Goal: Task Accomplishment & Management: Complete application form

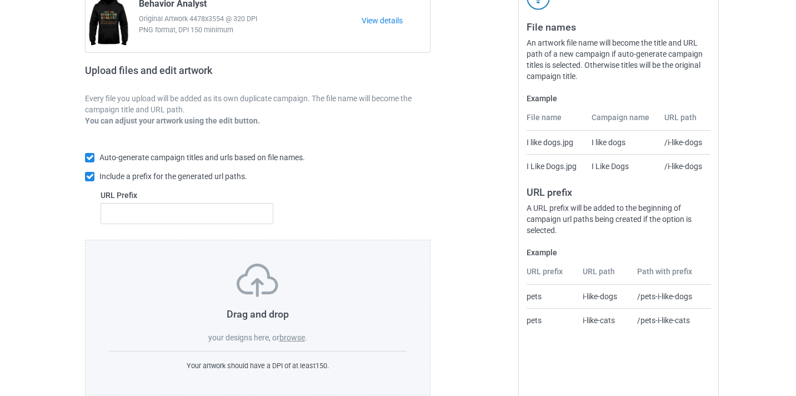
scroll to position [146, 0]
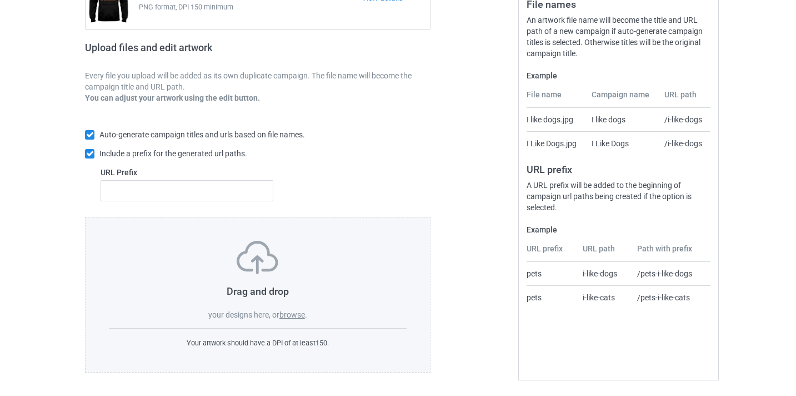
click at [292, 308] on div "Drag and drop your designs here, or browse ." at bounding box center [258, 280] width 298 height 79
click at [292, 315] on label "browse" at bounding box center [293, 314] width 26 height 9
click at [0, 0] on input "browse" at bounding box center [0, 0] width 0 height 0
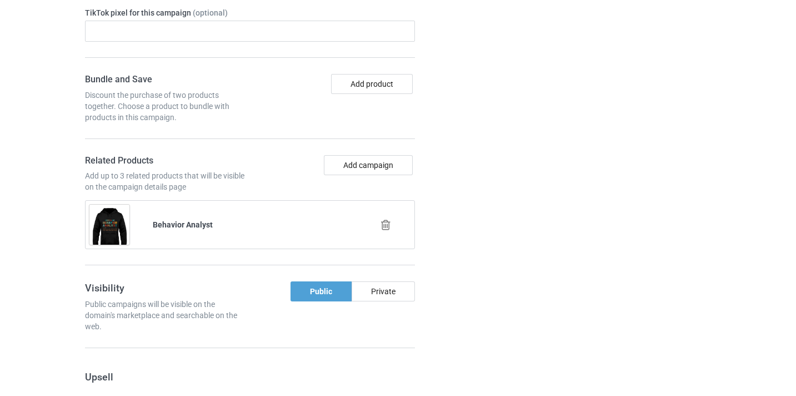
scroll to position [755, 0]
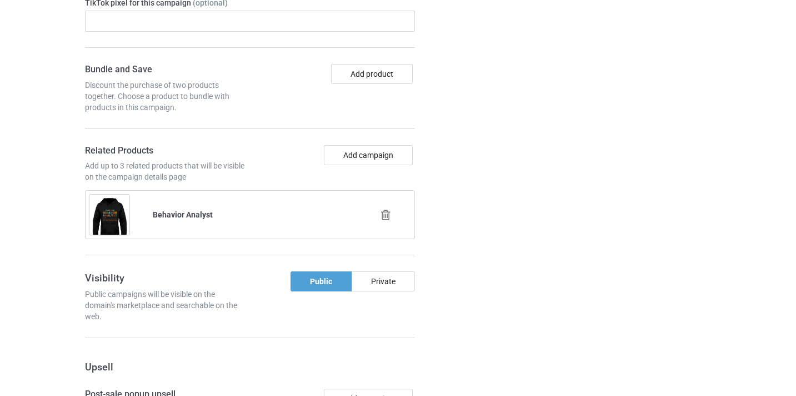
click at [388, 222] on div at bounding box center [386, 215] width 63 height 28
click at [387, 216] on icon at bounding box center [386, 215] width 14 height 12
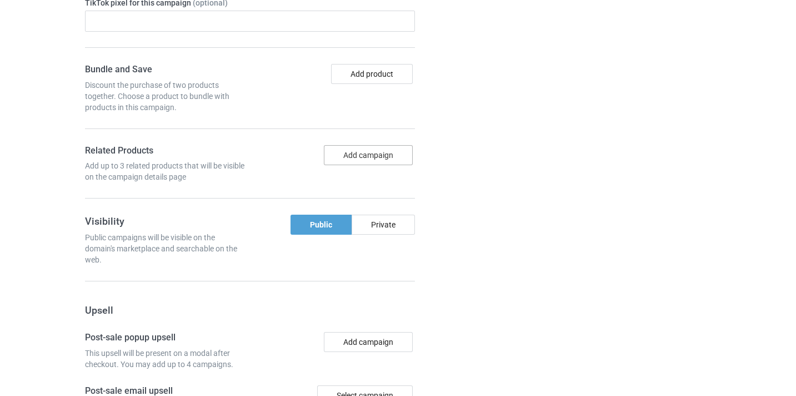
click at [362, 148] on button "Add campaign" at bounding box center [368, 155] width 89 height 20
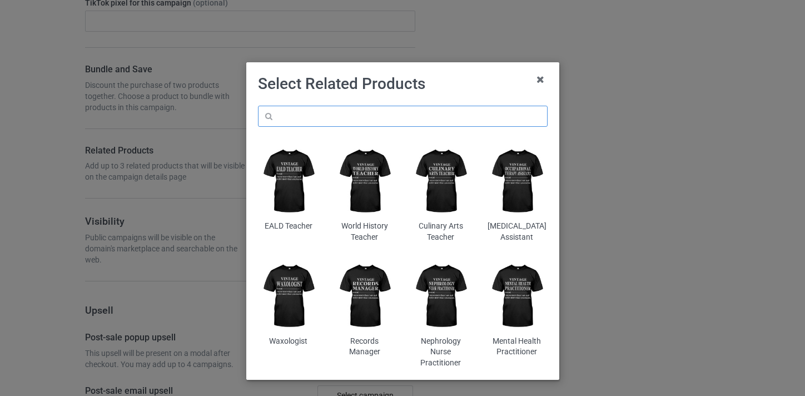
click at [336, 120] on input "text" at bounding box center [403, 116] width 290 height 21
paste input "Instructional Designer"
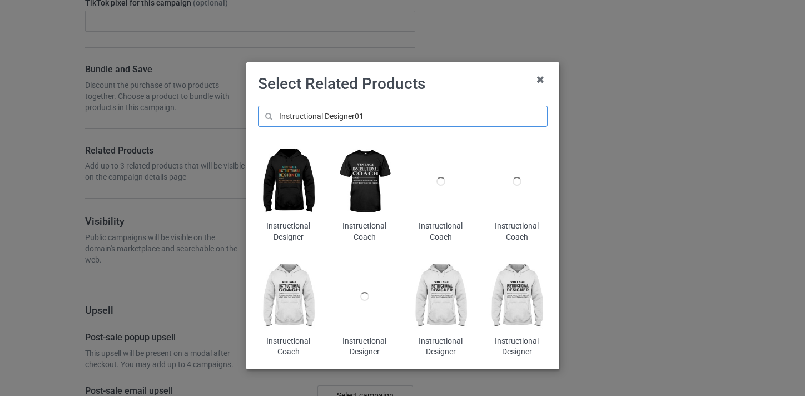
type input "Instructional Designer01"
click at [283, 168] on img at bounding box center [288, 181] width 61 height 76
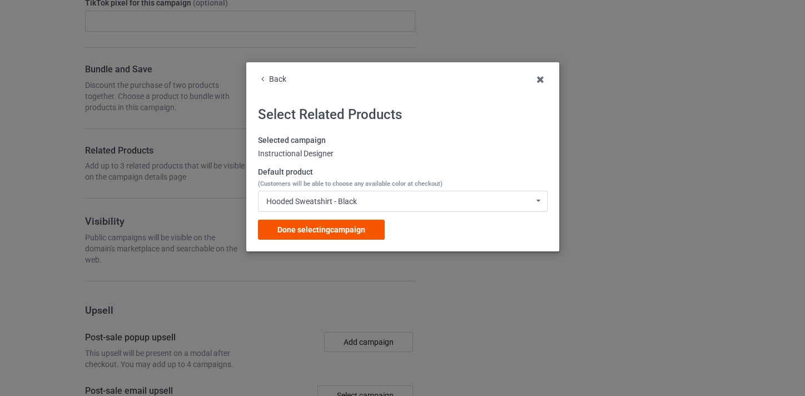
click at [336, 228] on span "Done selecting campaign" at bounding box center [321, 229] width 88 height 9
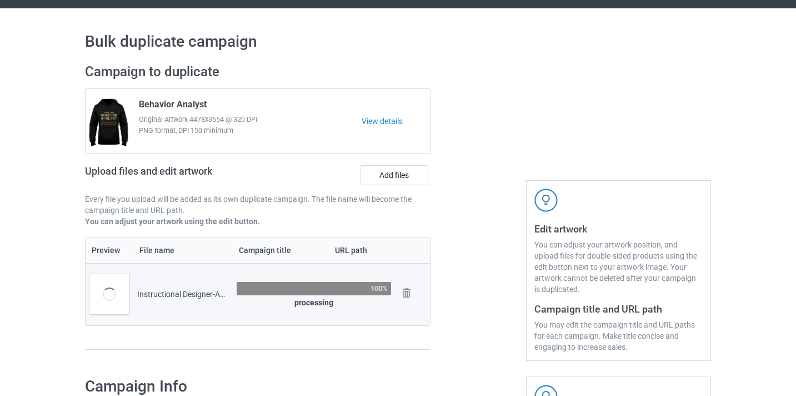
scroll to position [8, 0]
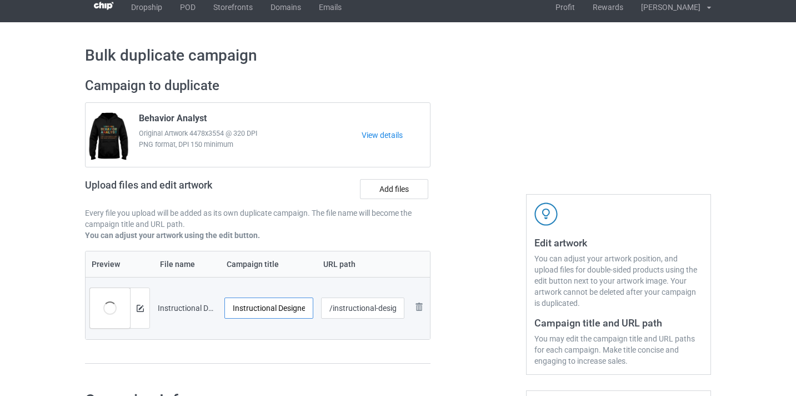
click at [292, 311] on input "Instructional Designer-Awesome" at bounding box center [269, 307] width 89 height 21
drag, startPoint x: 292, startPoint y: 311, endPoint x: 310, endPoint y: 308, distance: 18.6
click at [310, 308] on input "Instructional Designer-Awesome" at bounding box center [269, 307] width 89 height 21
click at [291, 306] on input "Instructional Designer-Awesome" at bounding box center [269, 307] width 89 height 21
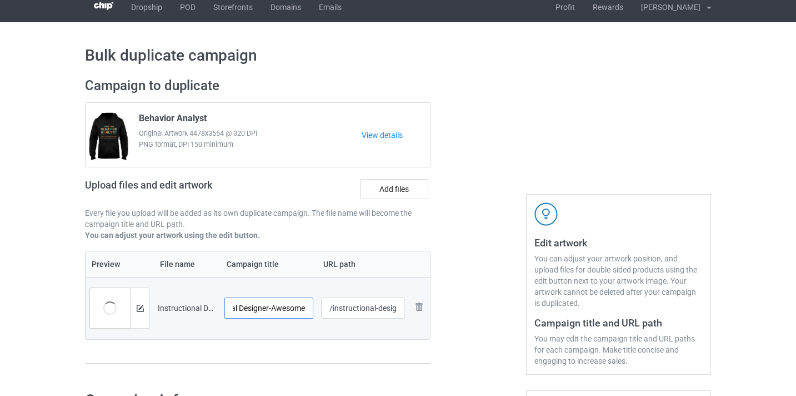
click at [291, 306] on input "Instructional Designer-Awesome" at bounding box center [269, 307] width 89 height 21
type input "Instructional Designer"
click at [378, 310] on input "/instructional-designer-awesome" at bounding box center [363, 307] width 84 height 21
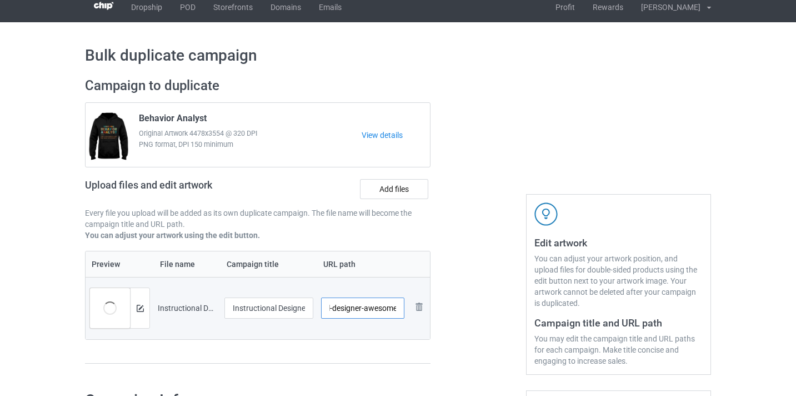
drag, startPoint x: 378, startPoint y: 310, endPoint x: 407, endPoint y: 311, distance: 28.4
click at [407, 311] on td "/instructional-designer-awesome" at bounding box center [363, 308] width 92 height 62
click at [389, 308] on input "/instructional-designer-awesome" at bounding box center [363, 307] width 84 height 21
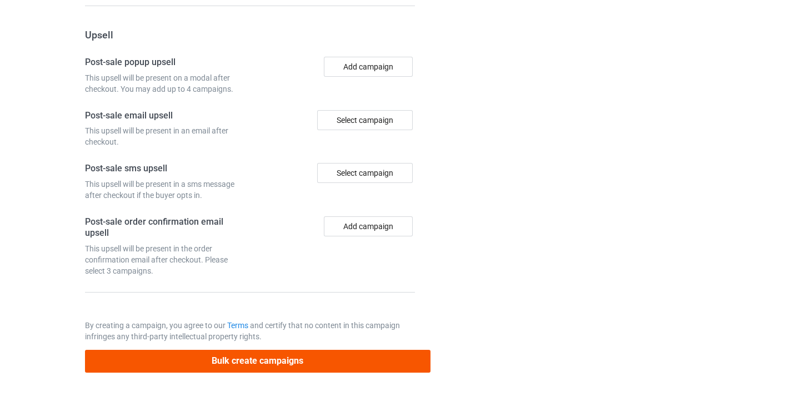
scroll to position [1087, 0]
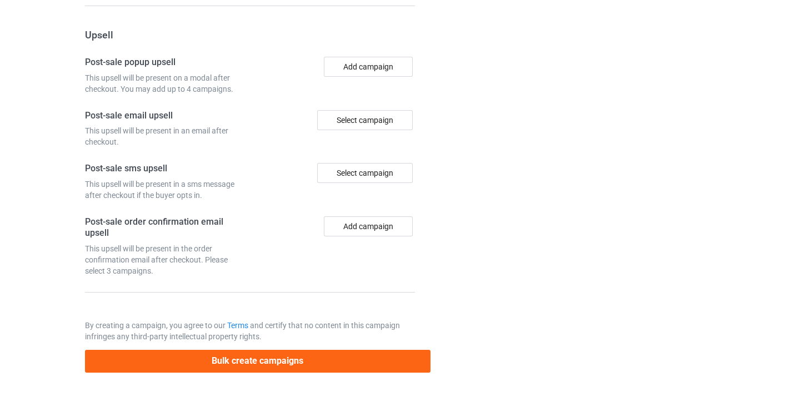
type input "/instructional-designer9"
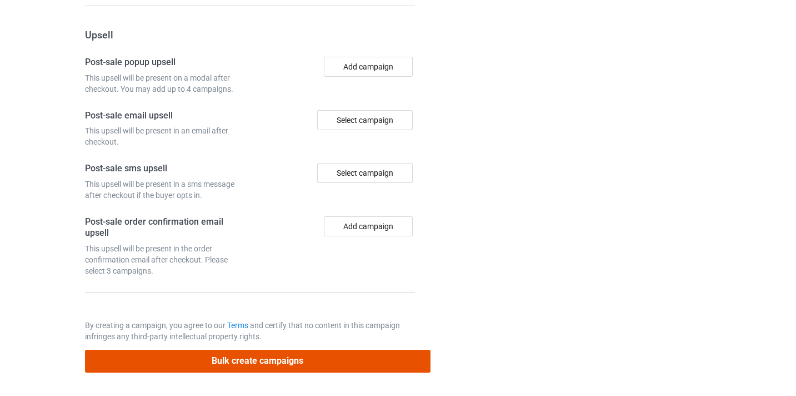
click at [358, 354] on button "Bulk create campaigns" at bounding box center [258, 361] width 346 height 23
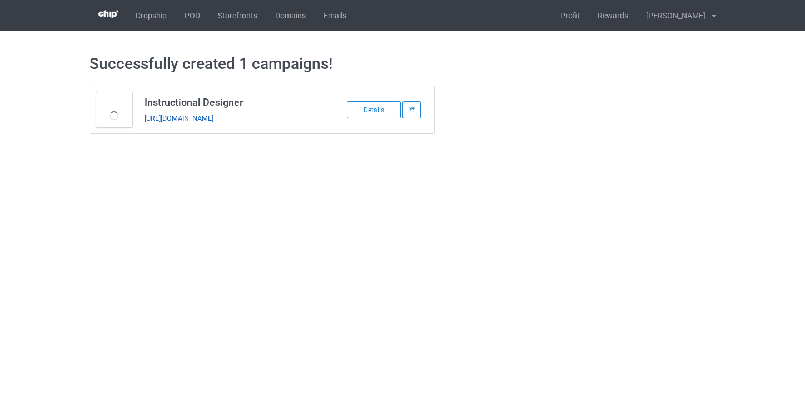
click at [213, 116] on link "https://www.thepure.gift/instructional-designer9" at bounding box center [178, 118] width 69 height 8
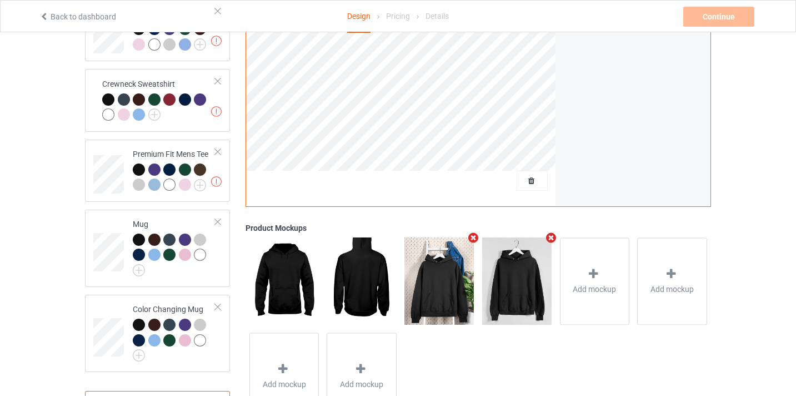
scroll to position [494, 0]
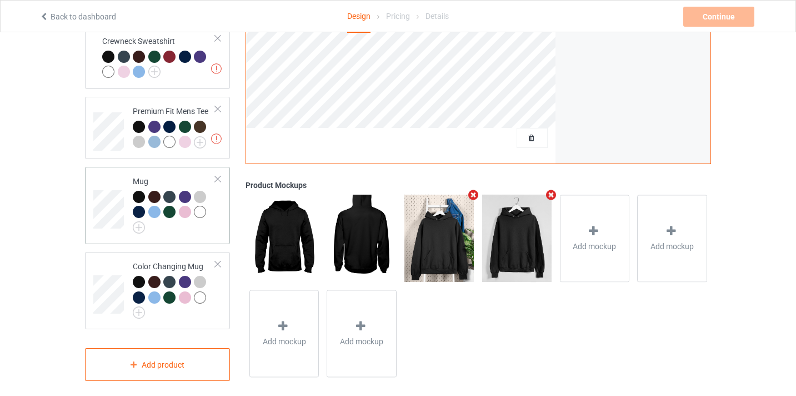
click at [116, 172] on td at bounding box center [109, 205] width 33 height 68
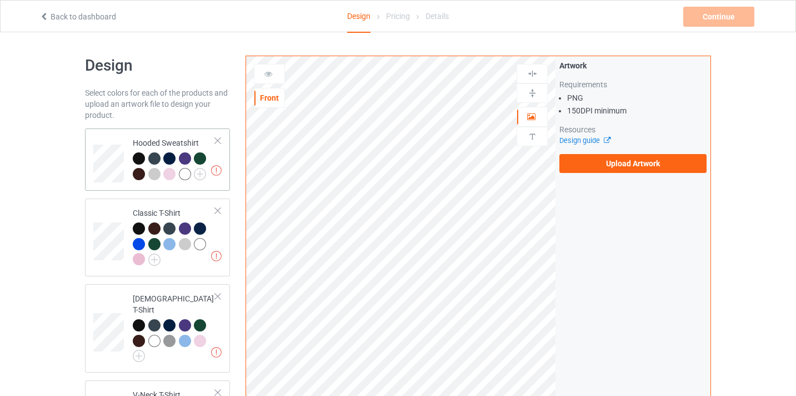
click at [107, 140] on td at bounding box center [109, 159] width 33 height 53
click at [635, 154] on label "Upload Artwork" at bounding box center [633, 163] width 147 height 19
click at [0, 0] on input "Upload Artwork" at bounding box center [0, 0] width 0 height 0
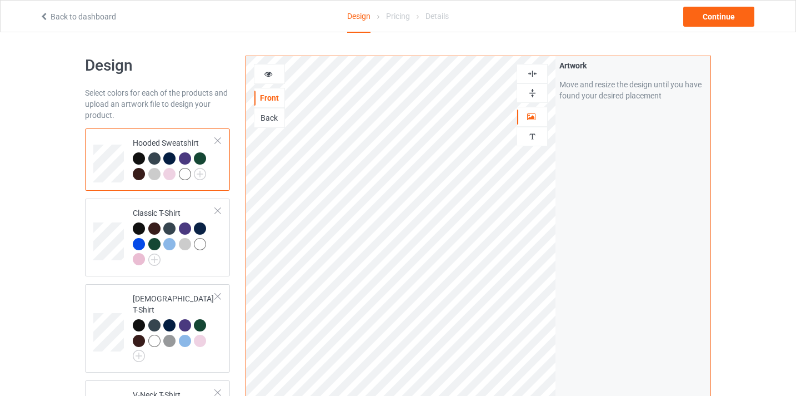
click at [532, 96] on img at bounding box center [532, 93] width 11 height 11
click at [727, 16] on div "Continue" at bounding box center [719, 17] width 71 height 20
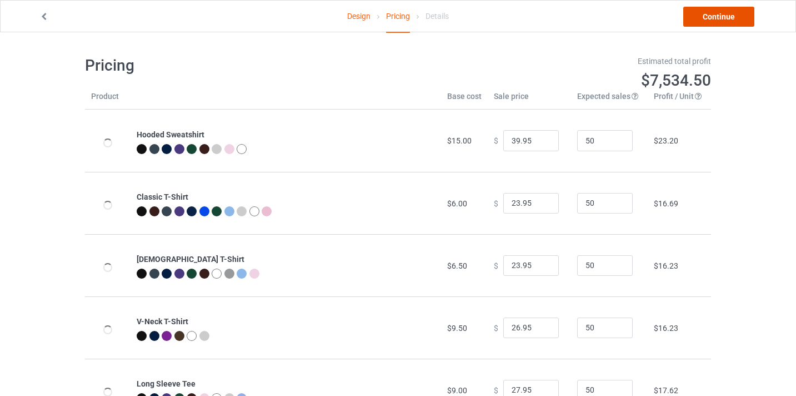
click at [727, 16] on link "Continue" at bounding box center [719, 17] width 71 height 20
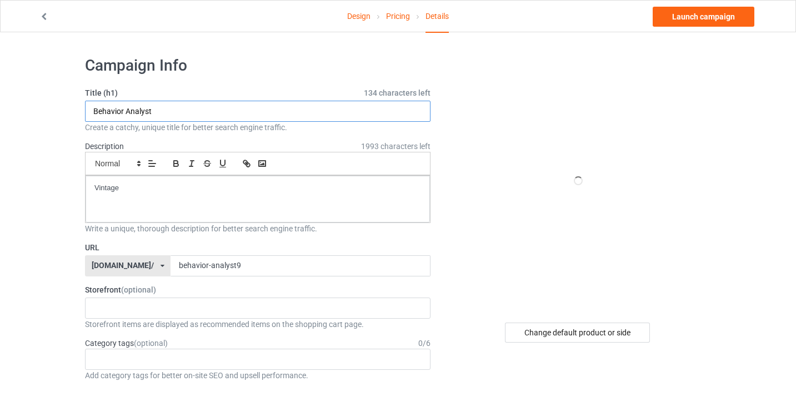
click at [164, 112] on input "Behavior Analyst" at bounding box center [258, 111] width 346 height 21
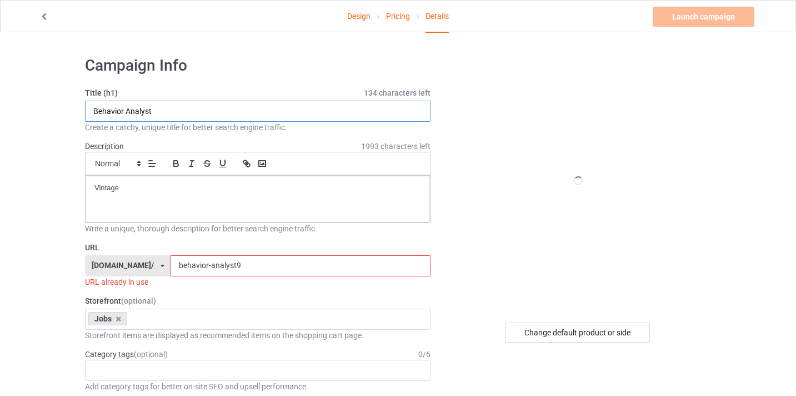
paste input "Dispatcher"
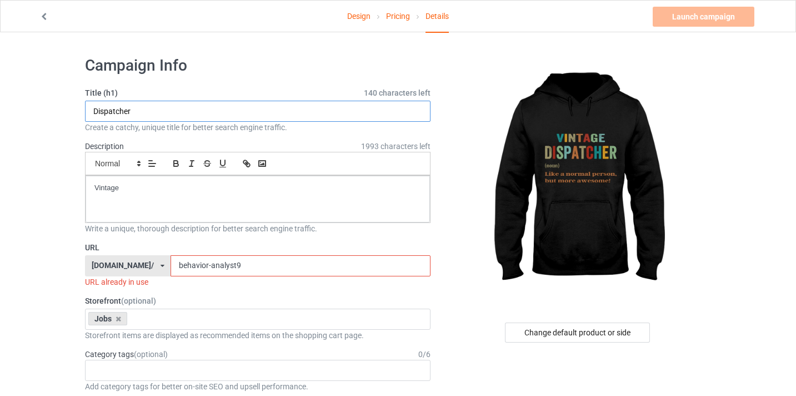
type input "Dispatcher"
drag, startPoint x: 132, startPoint y: 191, endPoint x: 75, endPoint y: 187, distance: 57.4
click at [92, 184] on div "Vintage" at bounding box center [258, 199] width 345 height 47
click at [171, 260] on input "behavior-analyst9" at bounding box center [301, 265] width 260 height 21
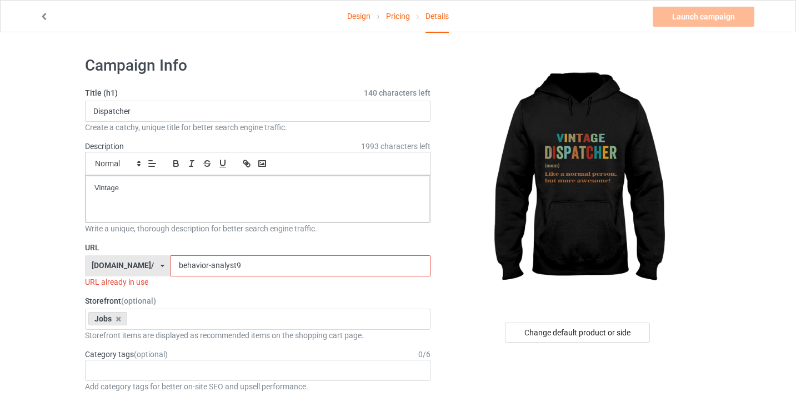
drag, startPoint x: 163, startPoint y: 260, endPoint x: 256, endPoint y: 271, distance: 93.5
click at [256, 271] on input "behavior-analyst9" at bounding box center [301, 265] width 260 height 21
paste input "Dispatcher"
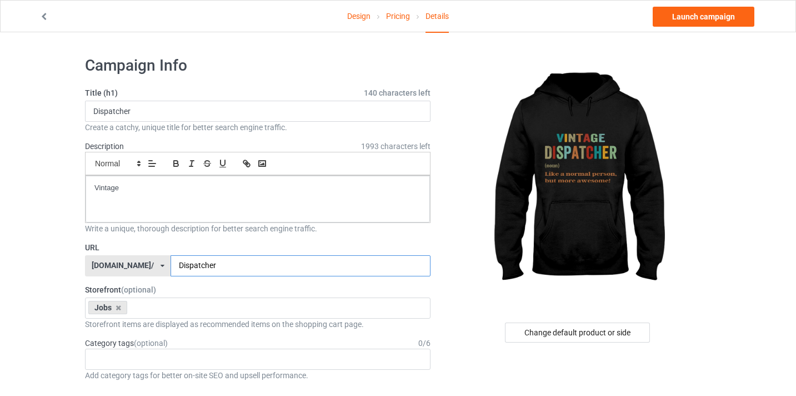
click at [171, 266] on input "Dispatcher" at bounding box center [301, 265] width 260 height 21
click at [230, 267] on input "dispatcher" at bounding box center [301, 265] width 260 height 21
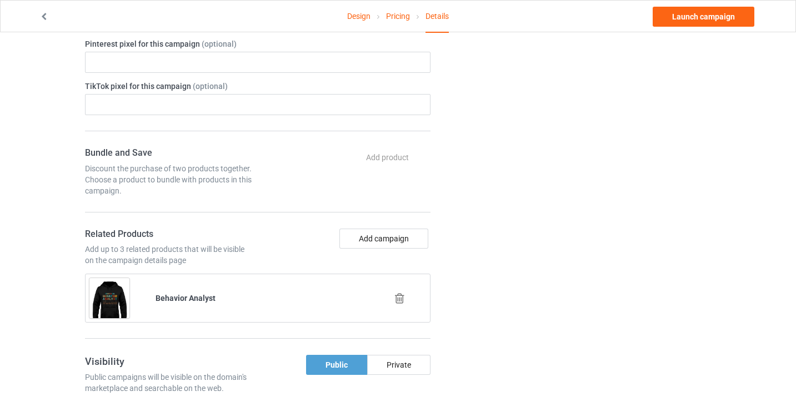
scroll to position [494, 0]
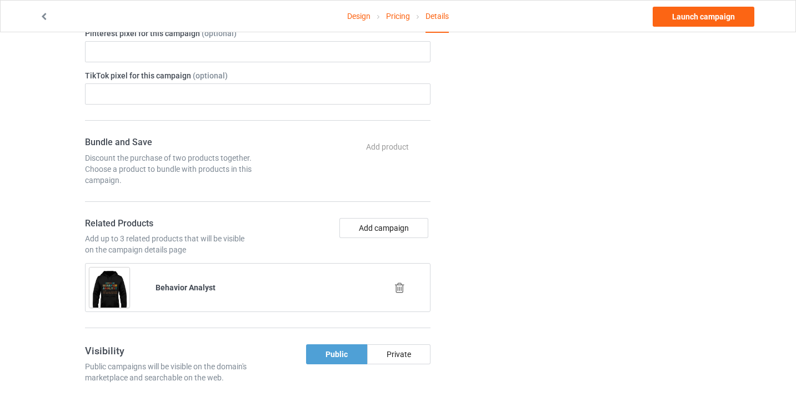
type input "dispatcher9"
click at [397, 290] on icon at bounding box center [400, 288] width 14 height 12
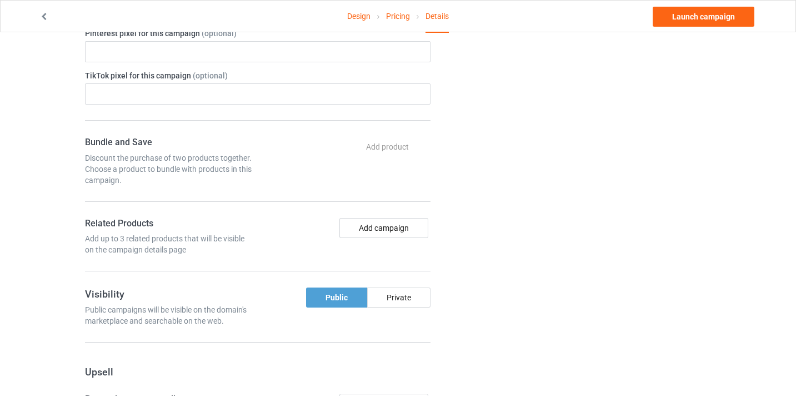
click at [412, 238] on div "Add campaign" at bounding box center [346, 237] width 177 height 38
click at [406, 224] on button "Add campaign" at bounding box center [384, 228] width 89 height 20
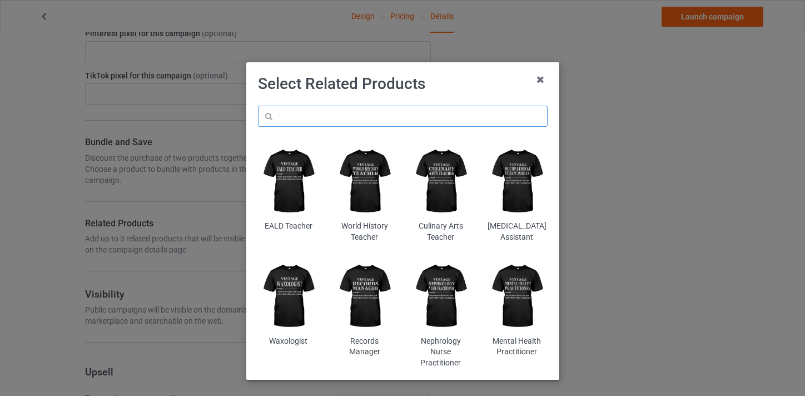
click at [394, 111] on input "text" at bounding box center [403, 116] width 290 height 21
paste input "Dispatcher"
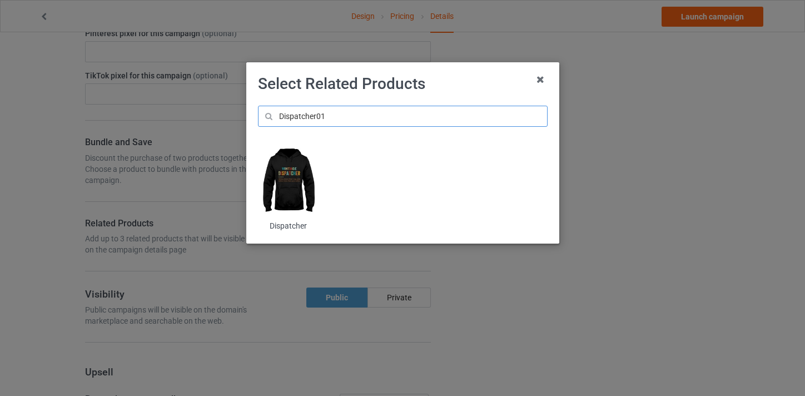
type input "Dispatcher01"
click at [282, 156] on img at bounding box center [288, 181] width 61 height 76
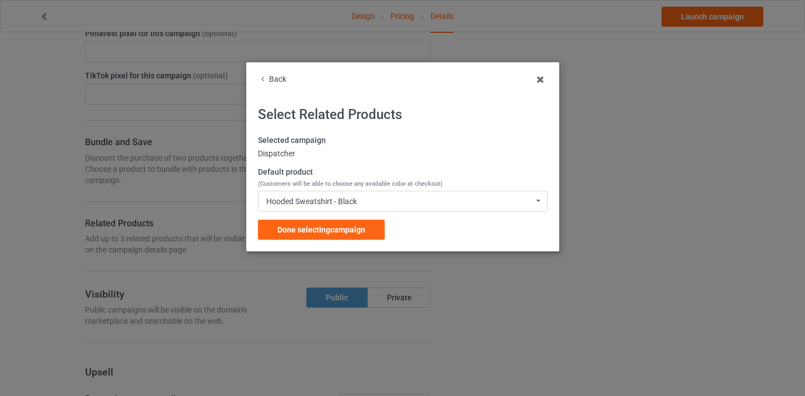
click at [365, 232] on div "Done selecting campaign" at bounding box center [321, 230] width 127 height 20
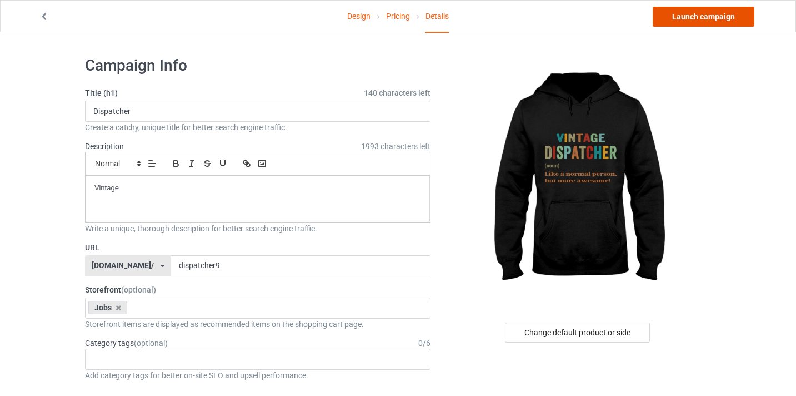
click at [707, 22] on link "Launch campaign" at bounding box center [704, 17] width 102 height 20
